Goal: Find specific page/section

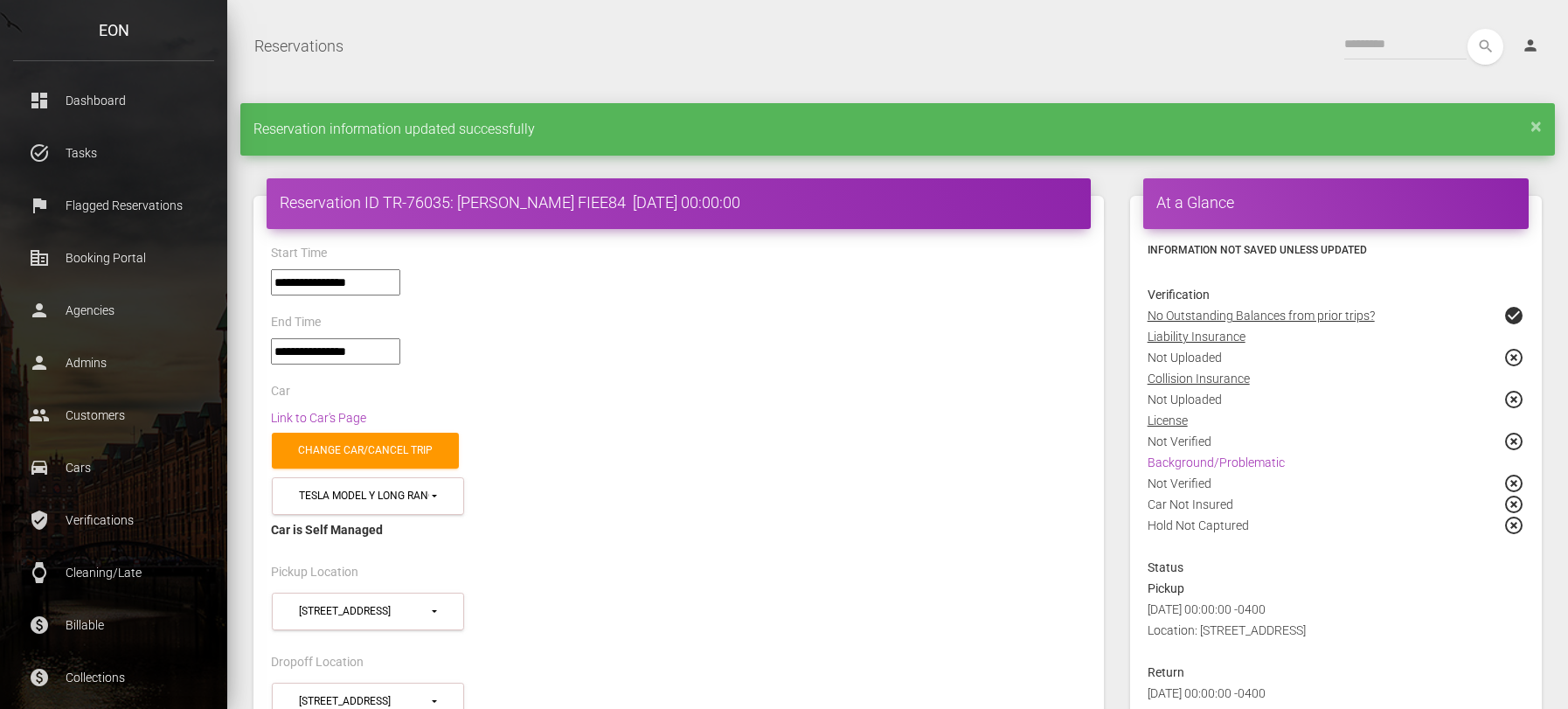
select select "*****"
select select
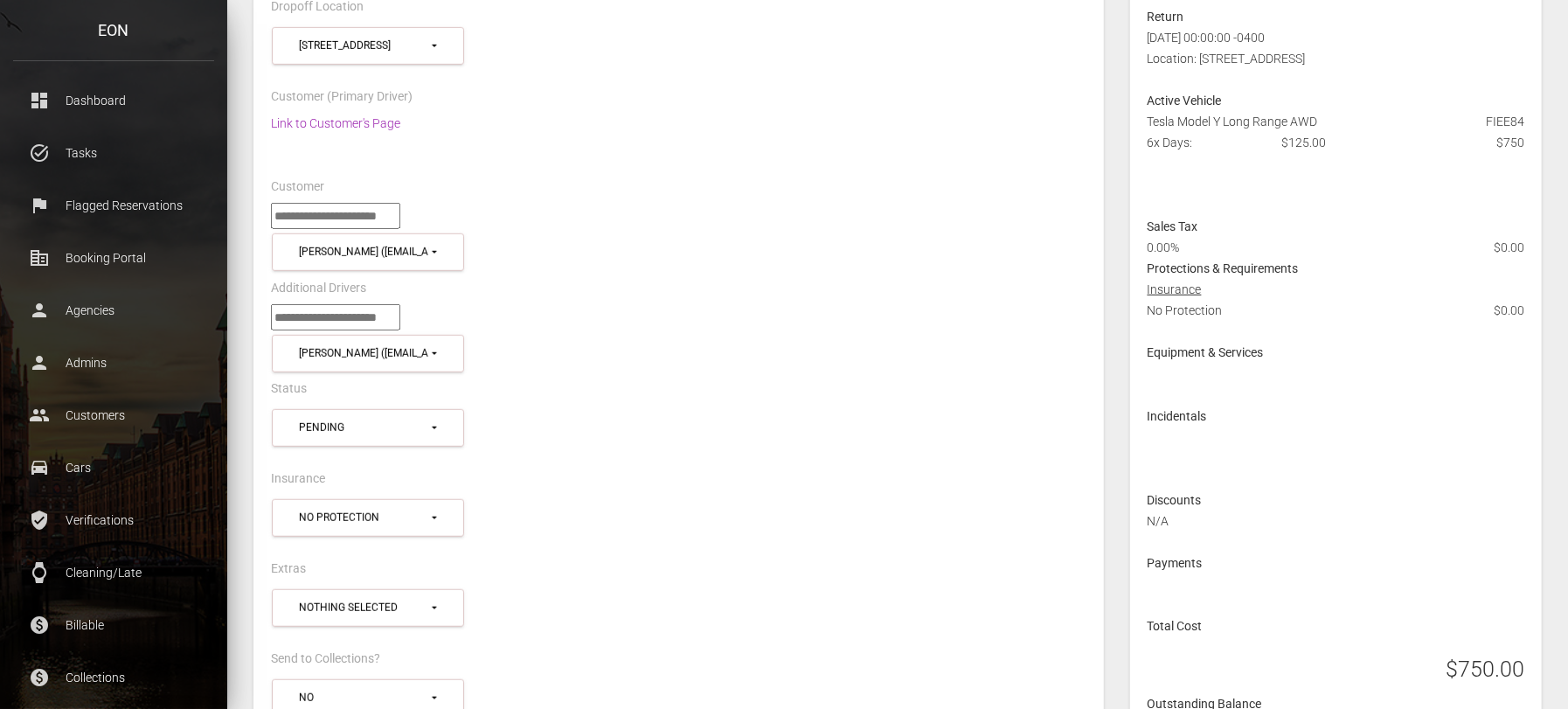
scroll to position [543, 0]
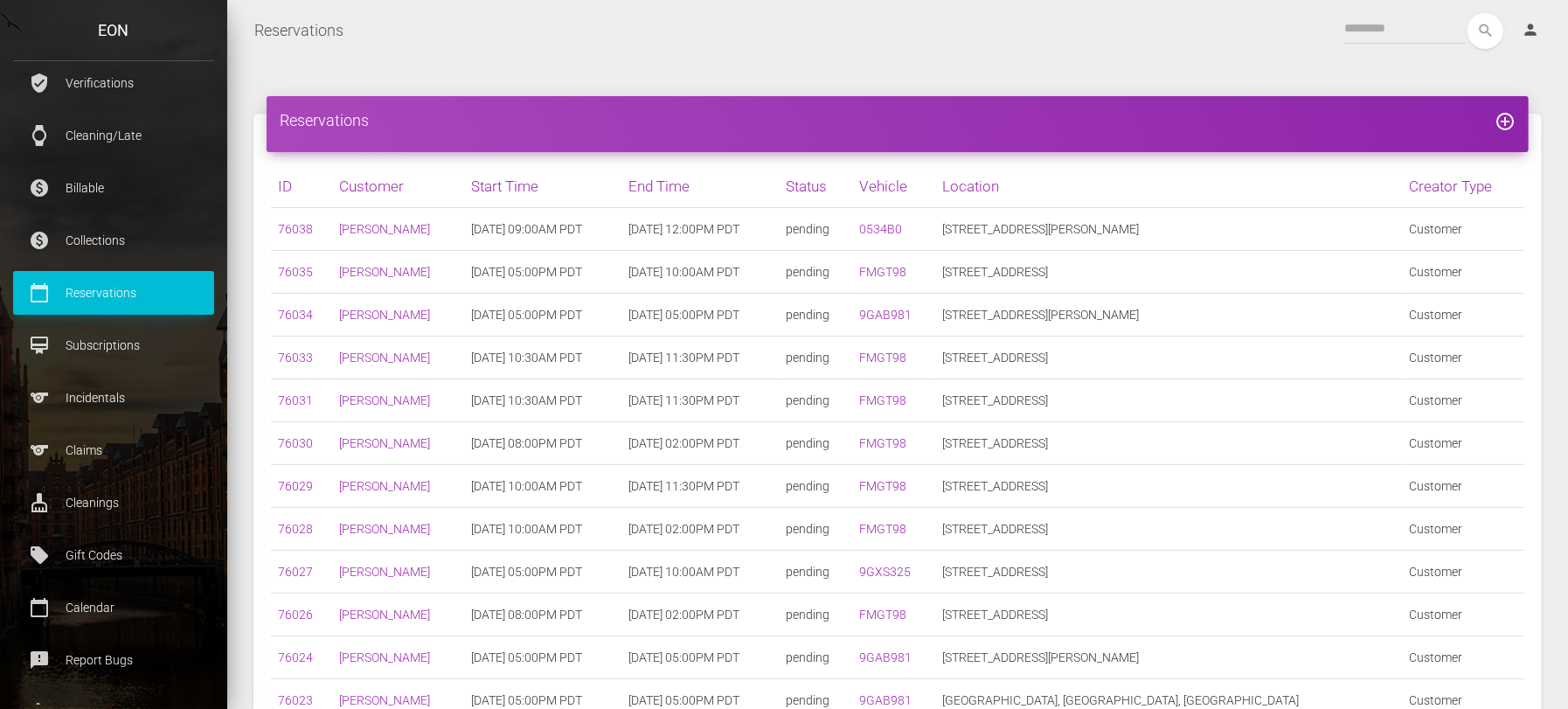
scroll to position [218, 0]
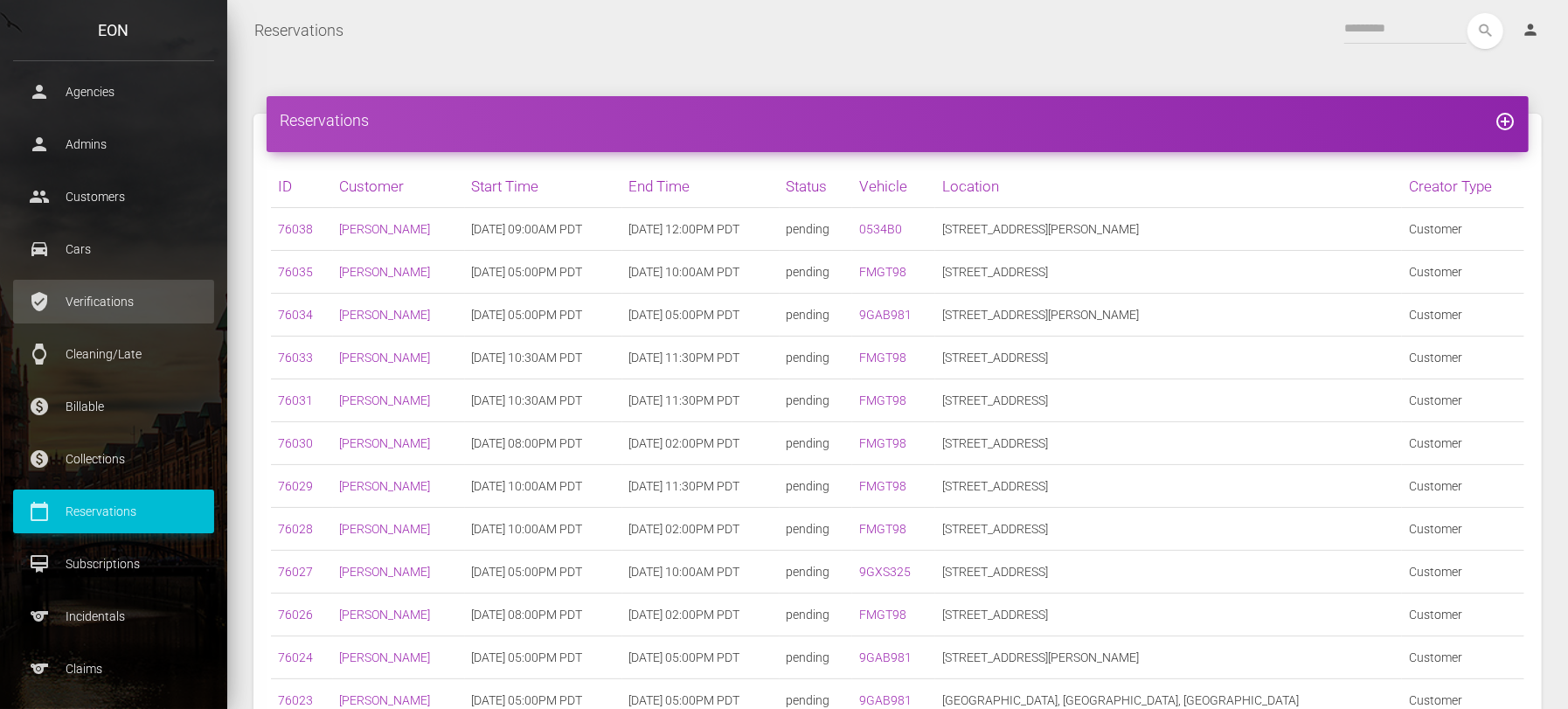
click at [142, 305] on p "Verifications" at bounding box center [113, 302] width 175 height 26
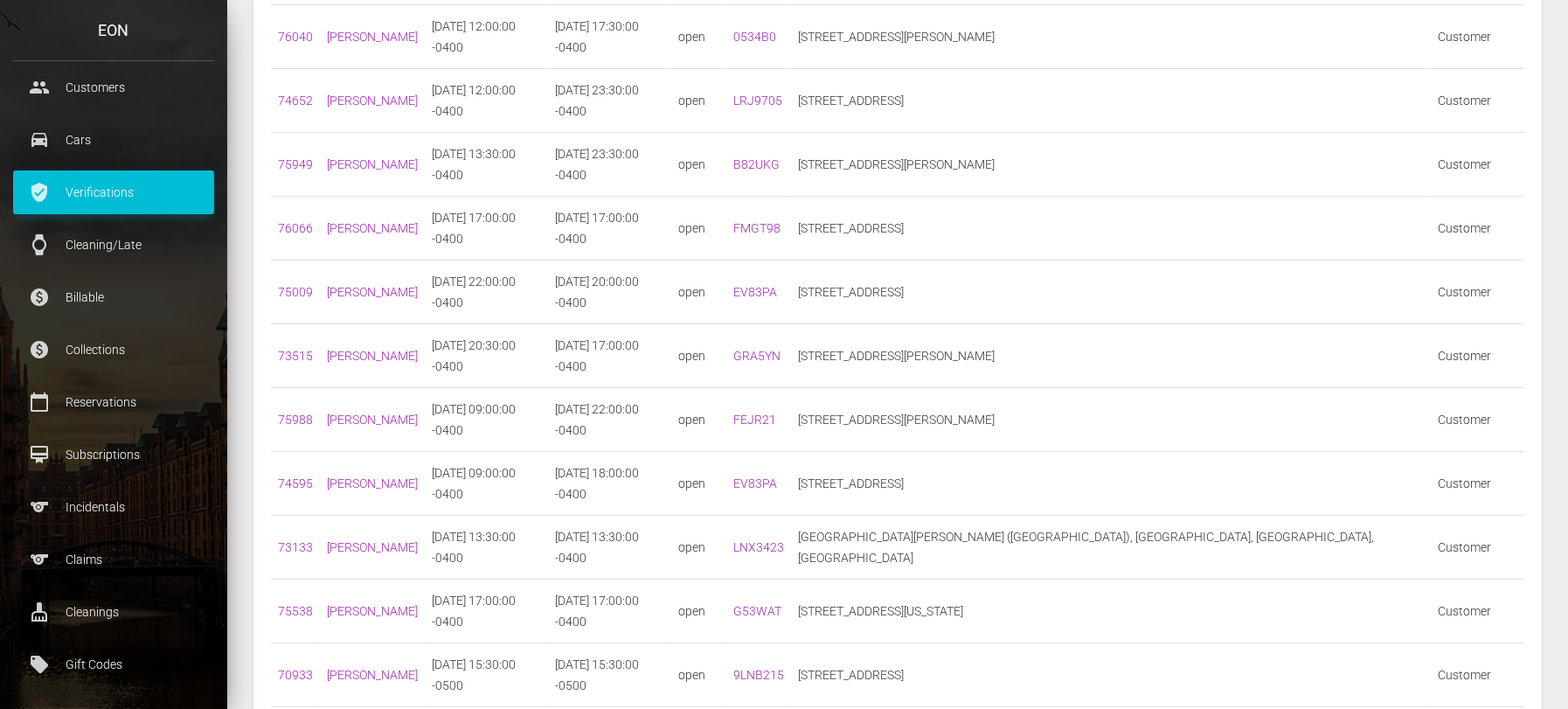
scroll to position [437, 0]
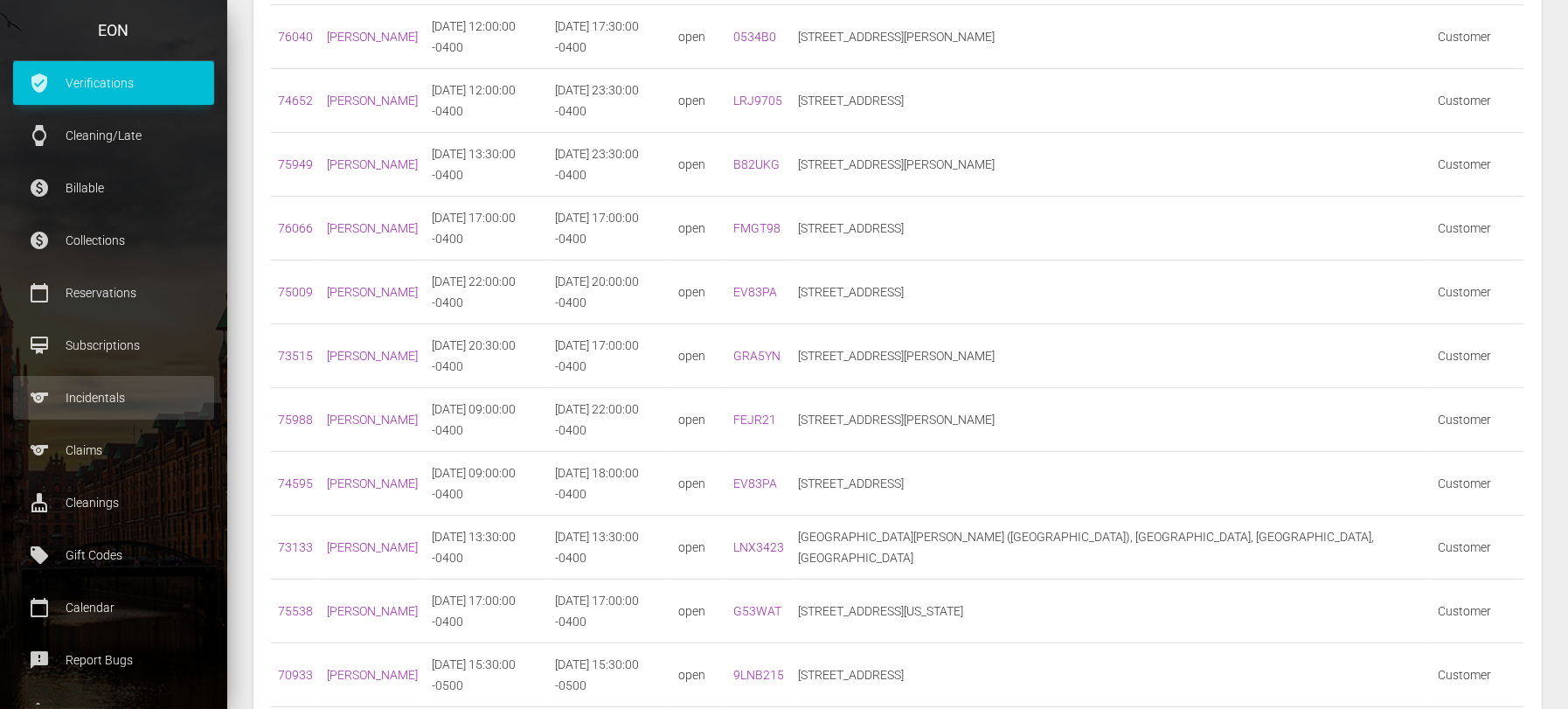
click at [113, 398] on p "Incidentals" at bounding box center [113, 397] width 175 height 26
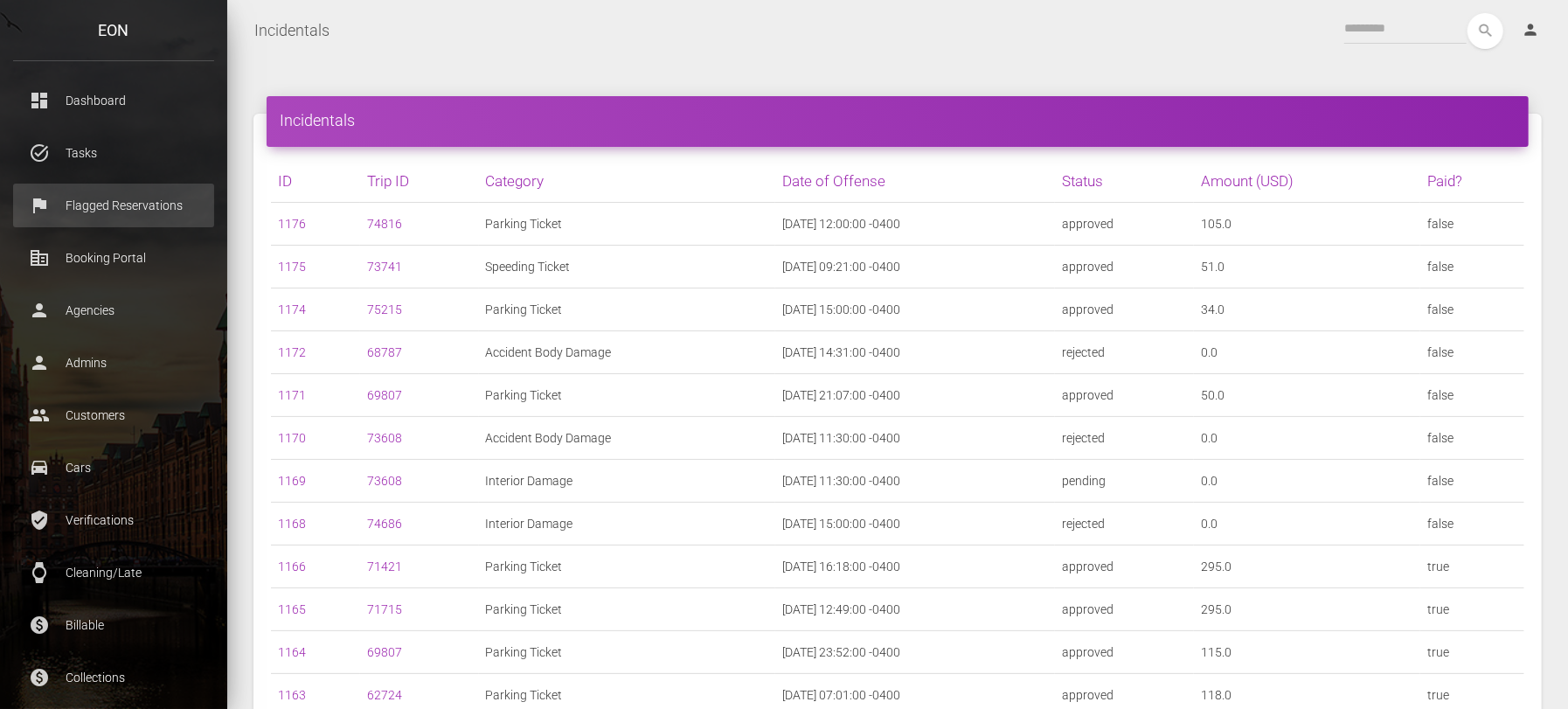
click at [121, 198] on p "Flagged Reservations" at bounding box center [113, 205] width 175 height 26
